Goal: Information Seeking & Learning: Learn about a topic

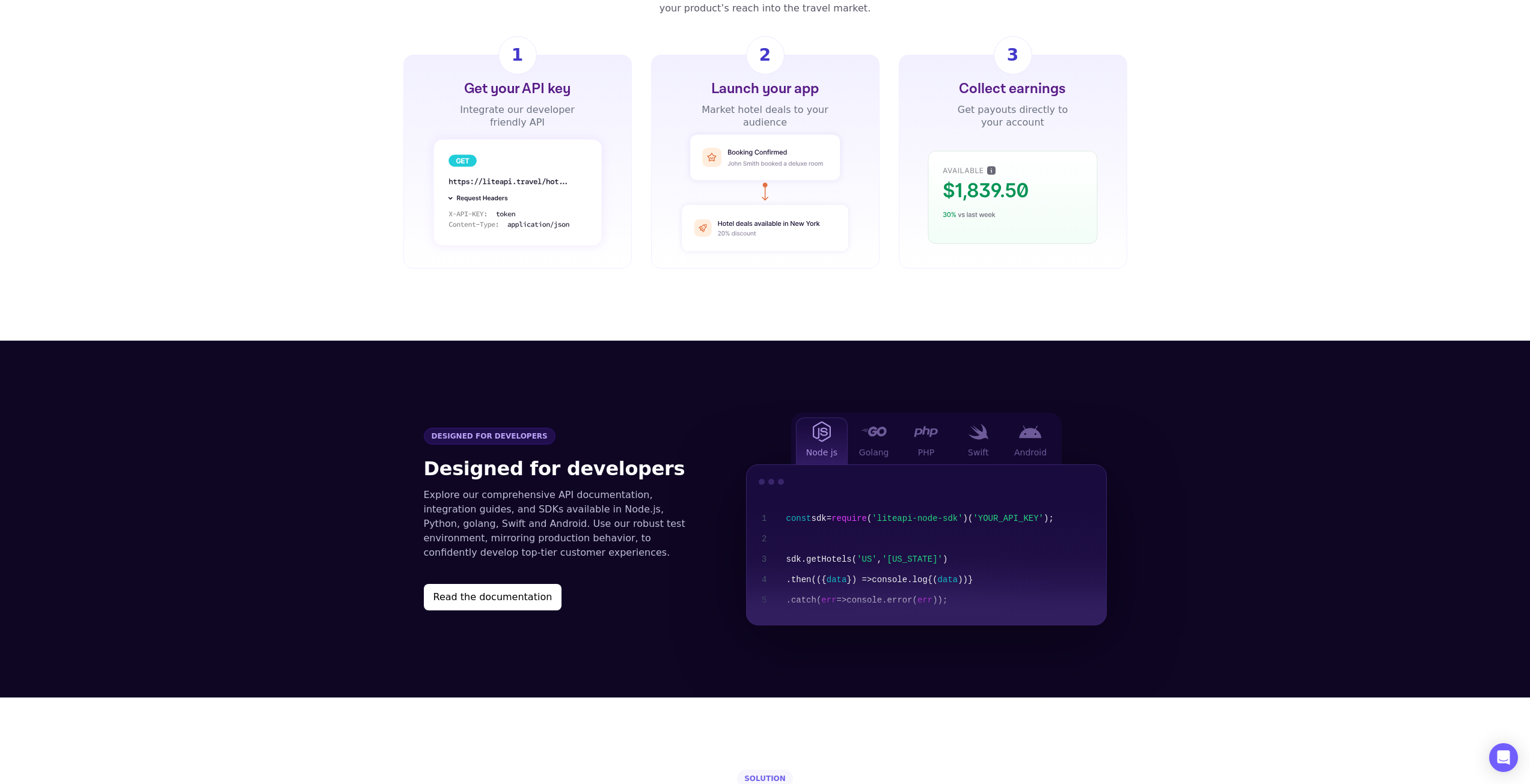
scroll to position [1021, 0]
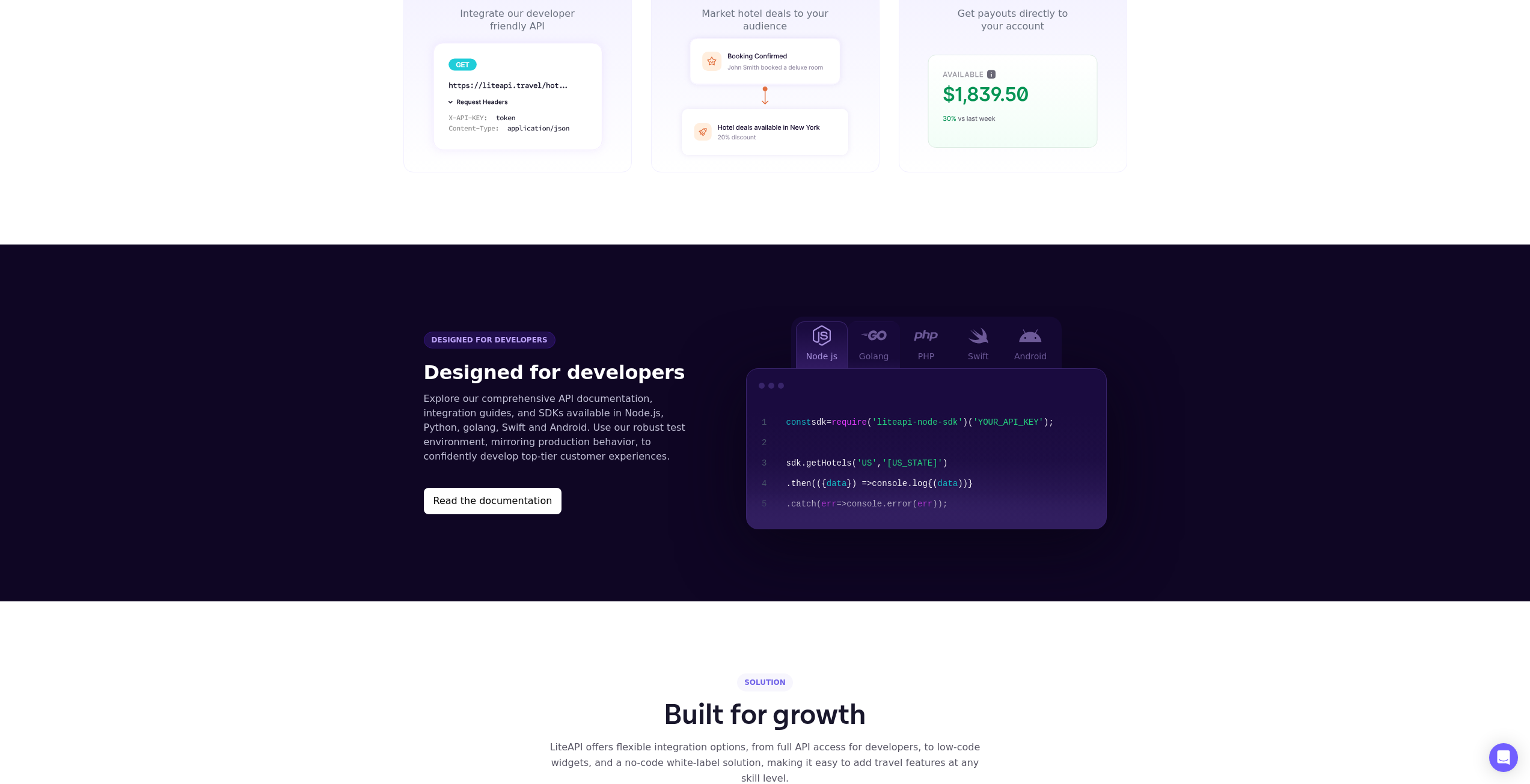
click at [873, 331] on img at bounding box center [873, 335] width 26 height 10
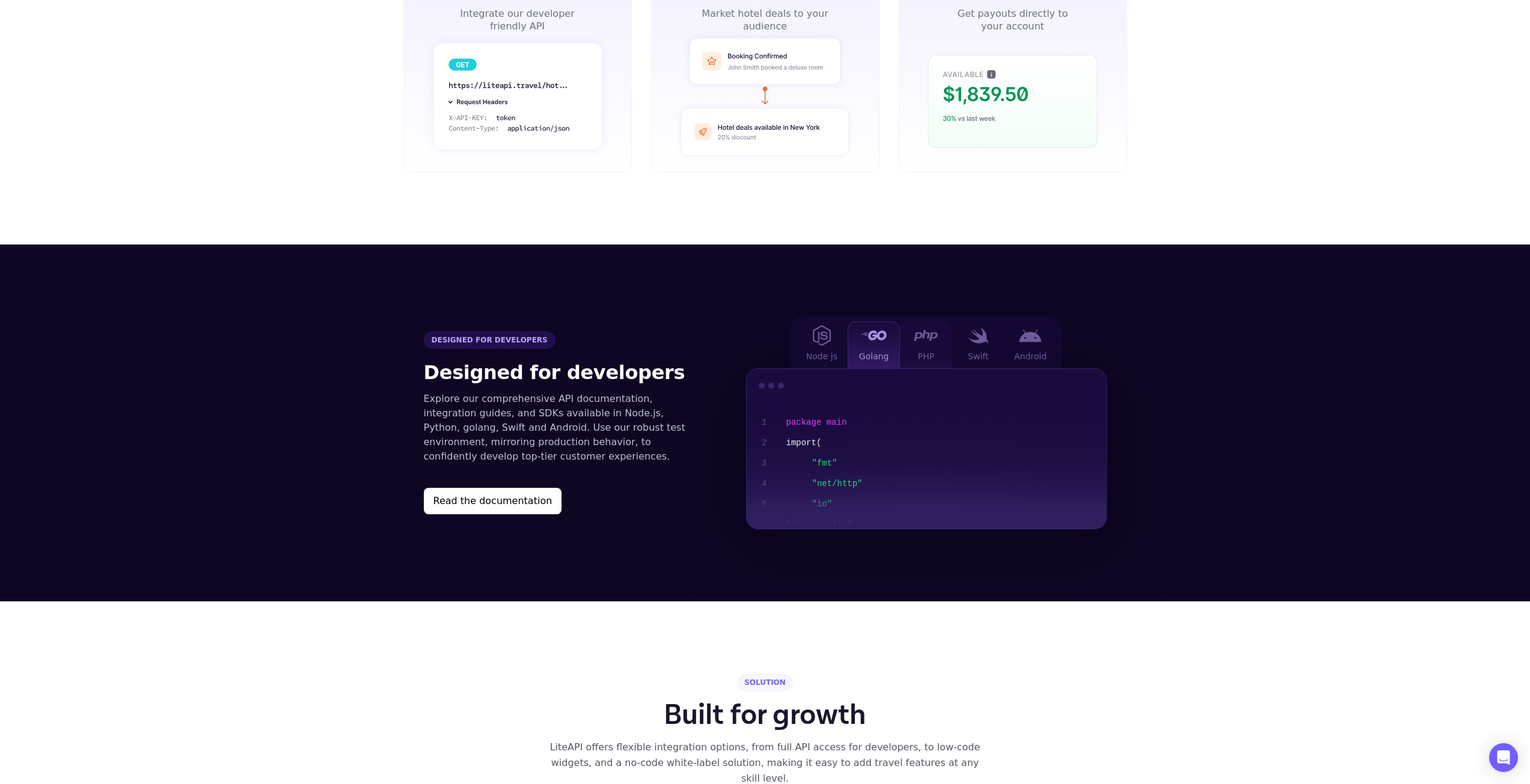
click at [907, 321] on div "PHP" at bounding box center [926, 344] width 52 height 47
click at [957, 321] on div "Swift" at bounding box center [978, 344] width 52 height 47
click at [1020, 329] on img at bounding box center [1030, 336] width 23 height 13
click at [852, 321] on div "Golang" at bounding box center [873, 344] width 52 height 47
click at [836, 321] on div "Node js" at bounding box center [822, 344] width 52 height 47
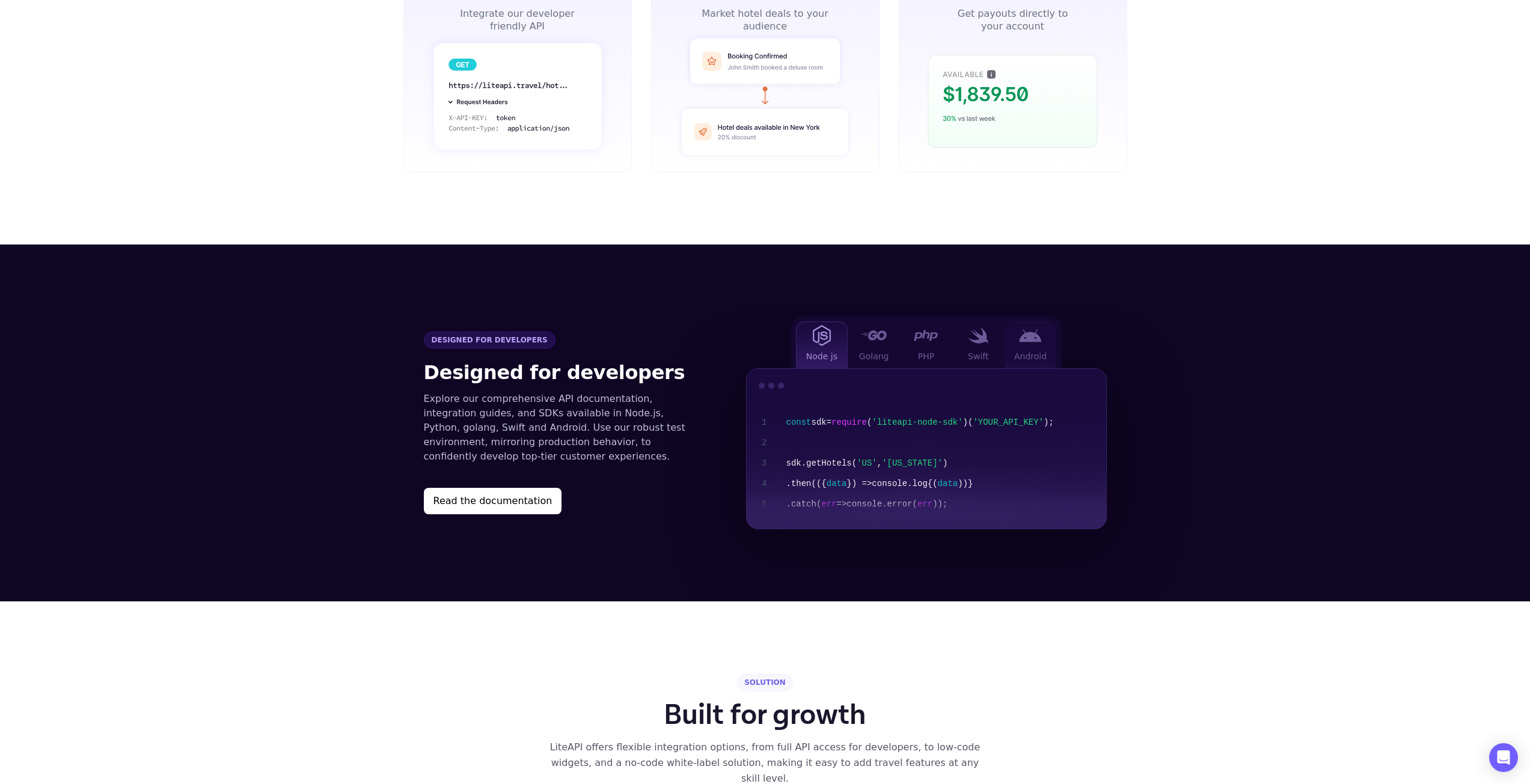
click at [1034, 329] on img at bounding box center [1030, 336] width 23 height 13
click at [975, 328] on img at bounding box center [979, 336] width 21 height 16
click at [899, 321] on div "Golang" at bounding box center [873, 344] width 52 height 47
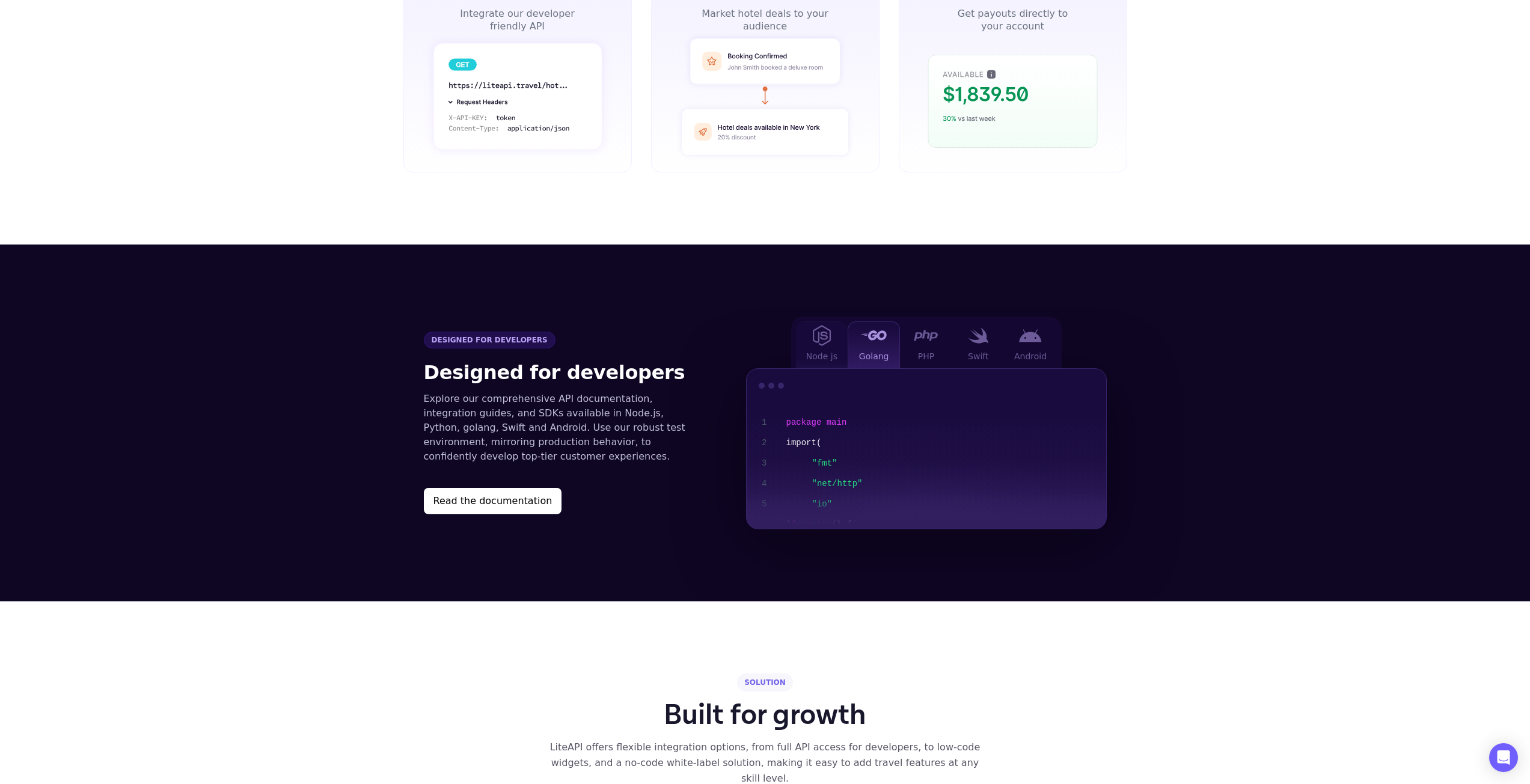
click at [821, 325] on img at bounding box center [821, 335] width 18 height 21
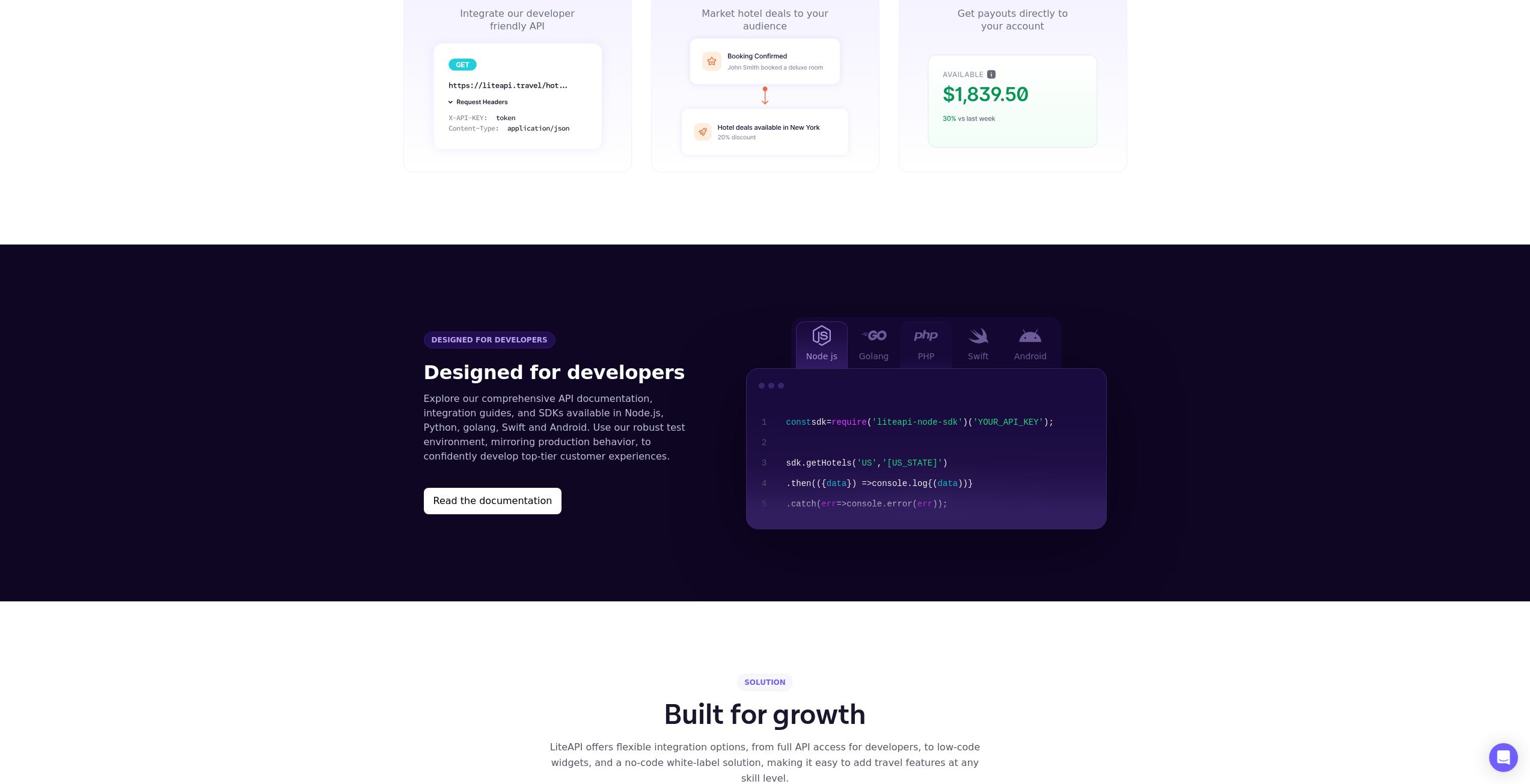
click at [939, 321] on div "PHP" at bounding box center [926, 344] width 52 height 47
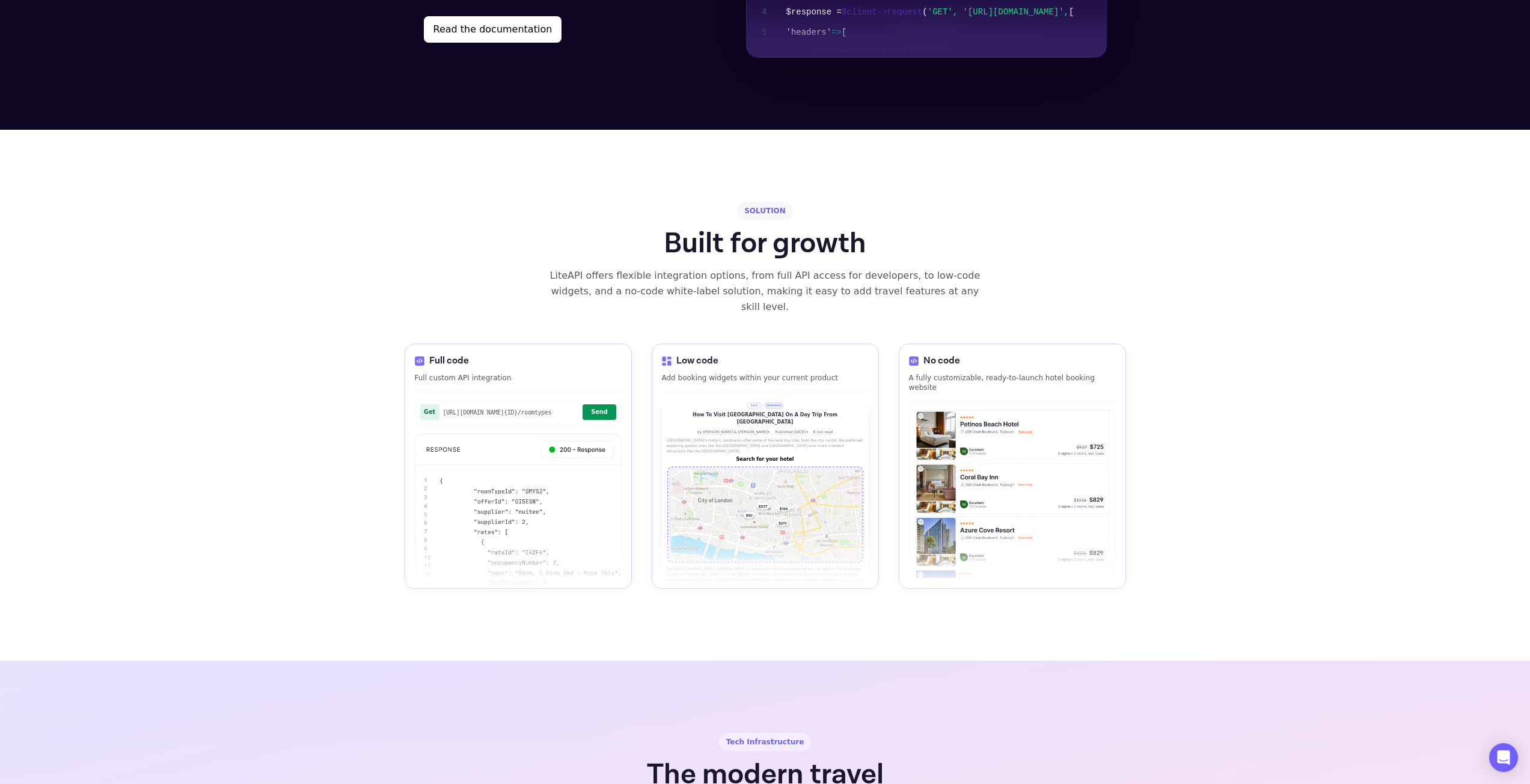
scroll to position [1262, 0]
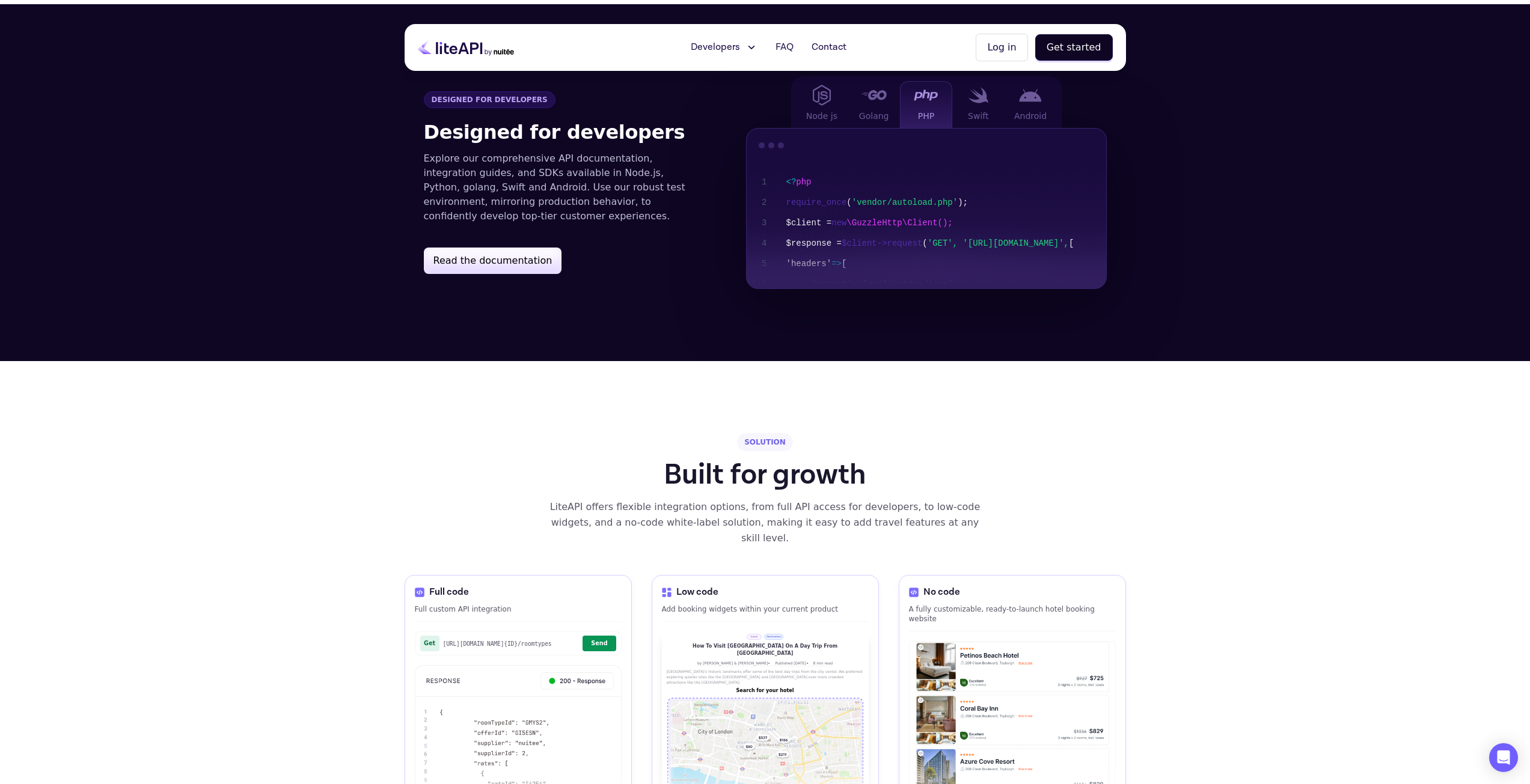
click at [528, 248] on button "Read the documentation" at bounding box center [493, 261] width 138 height 27
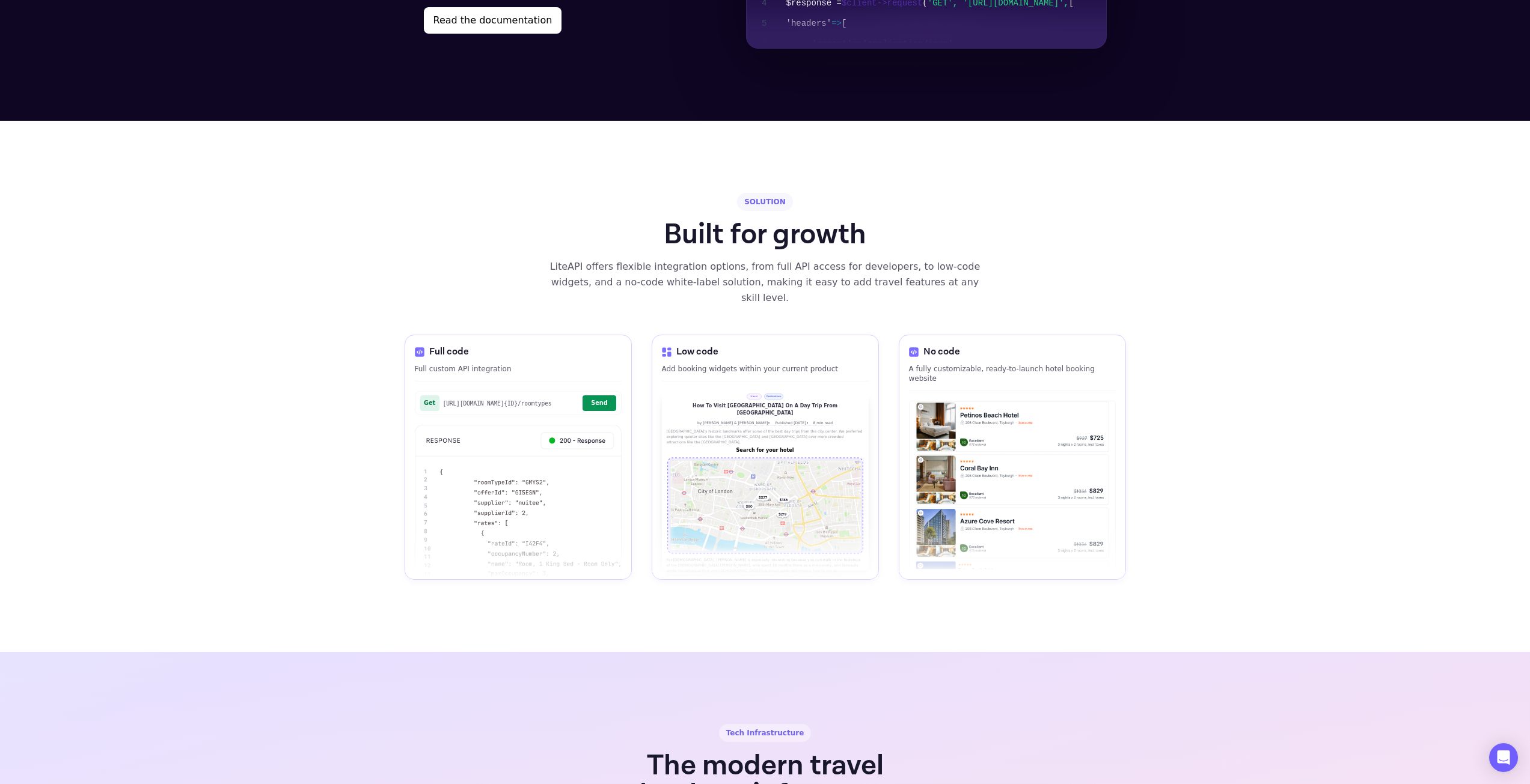
click at [987, 435] on img at bounding box center [1012, 485] width 206 height 168
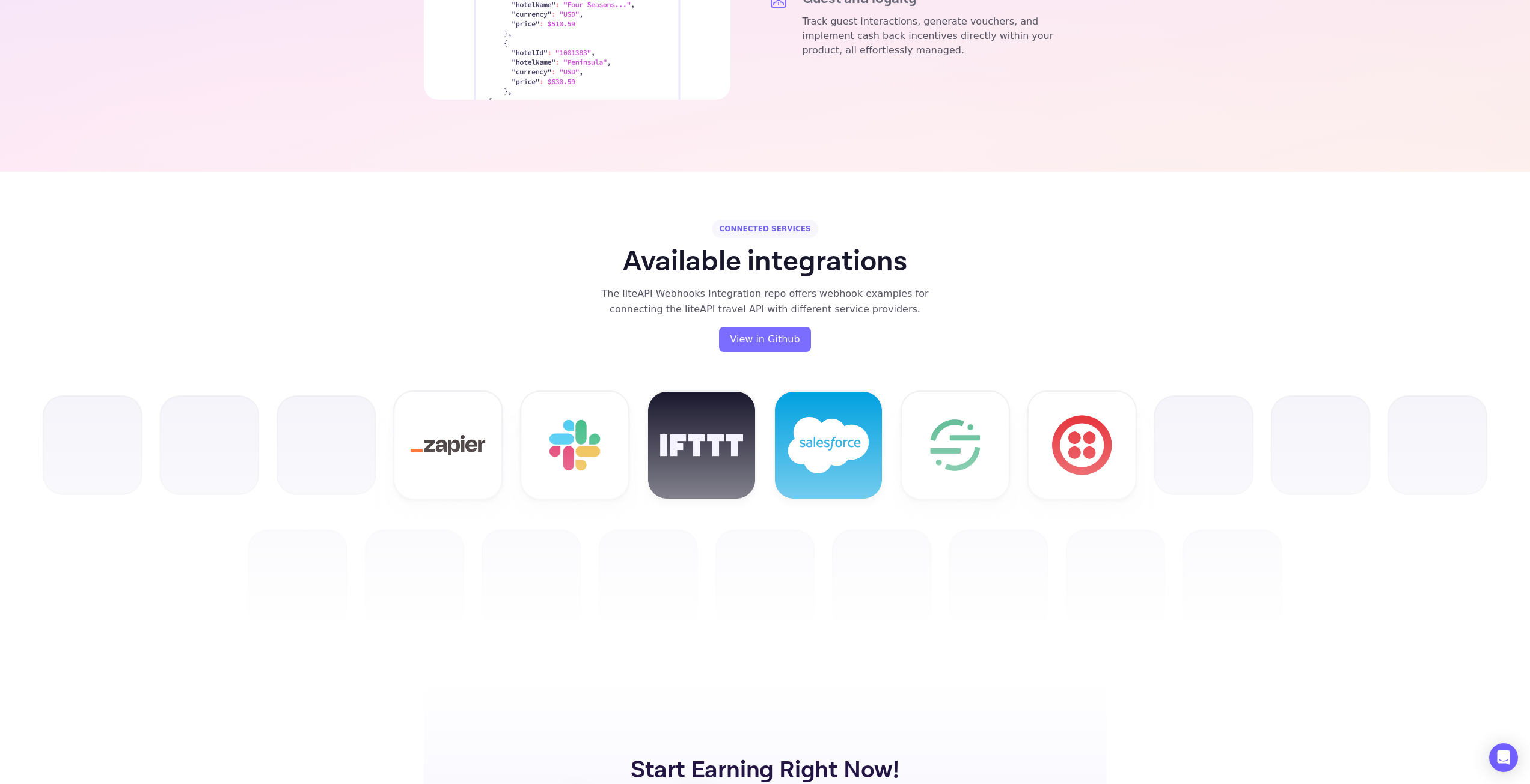
scroll to position [2584, 0]
